Goal: Information Seeking & Learning: Learn about a topic

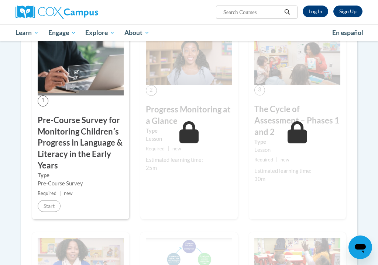
scroll to position [175, 0]
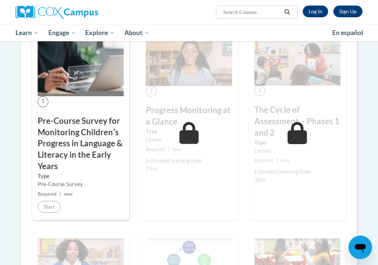
click at [315, 13] on link "Log In" at bounding box center [315, 12] width 25 height 12
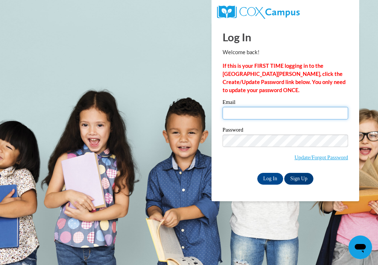
click at [308, 117] on input "Email" at bounding box center [286, 113] width 126 height 13
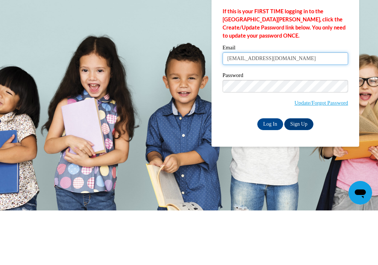
type input "markeshiah@gmail.com"
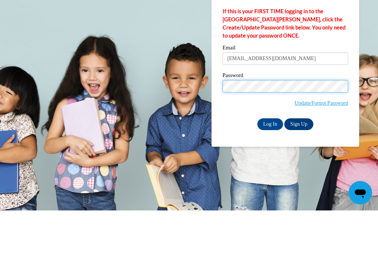
click at [270, 173] on input "Log In" at bounding box center [270, 179] width 26 height 12
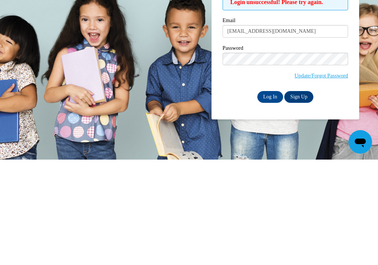
click at [276, 197] on input "Log In" at bounding box center [270, 203] width 26 height 12
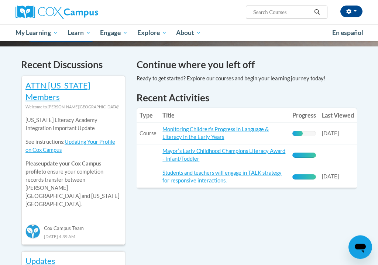
scroll to position [221, 0]
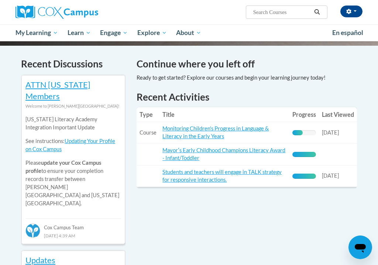
click at [221, 126] on link "Monitoring Children's Progress in Language & Literacy in the Early Years" at bounding box center [215, 133] width 106 height 14
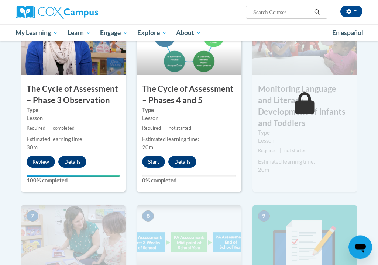
scroll to position [456, 0]
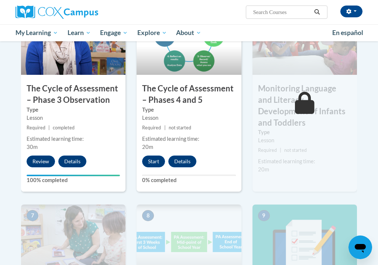
click at [152, 159] on button "Start" at bounding box center [153, 162] width 23 height 12
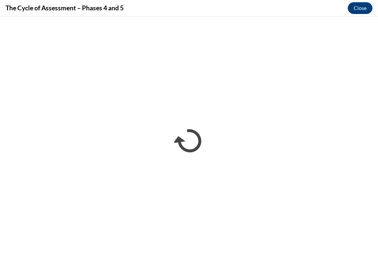
scroll to position [0, 0]
